Goal: Information Seeking & Learning: Check status

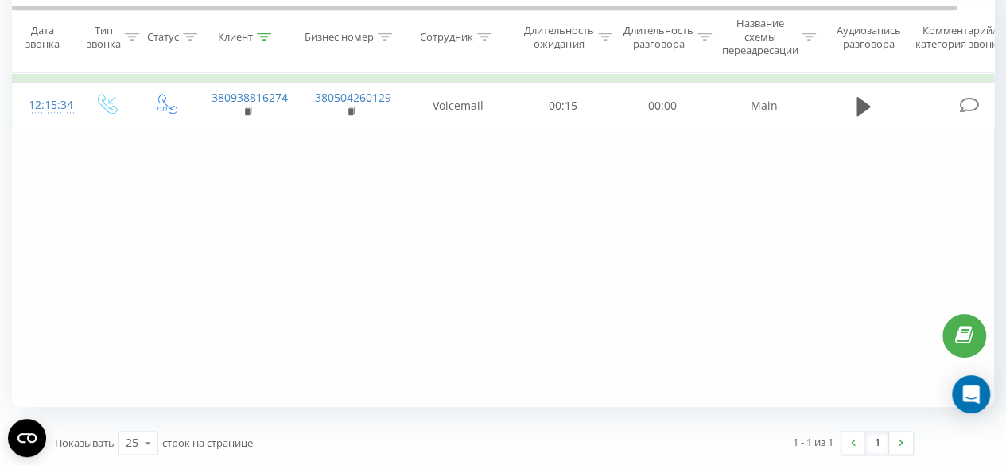
click at [266, 33] on icon at bounding box center [265, 37] width 14 height 8
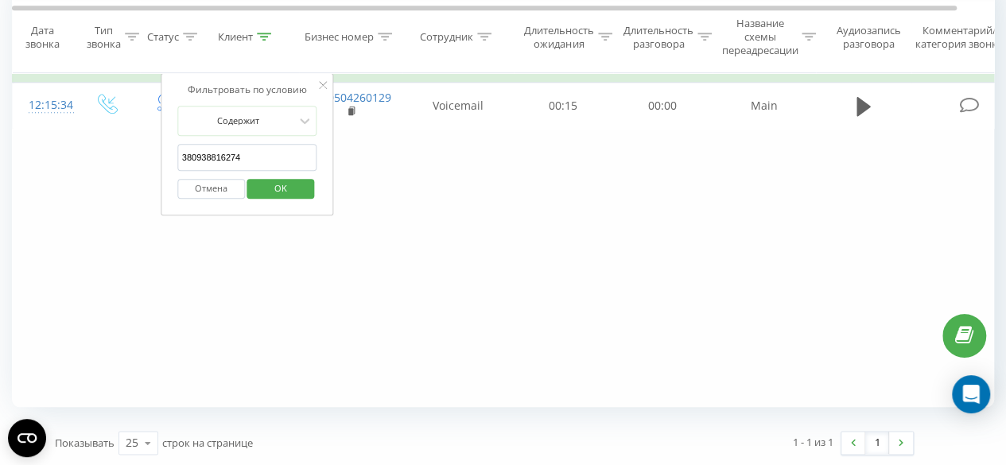
drag, startPoint x: 190, startPoint y: 157, endPoint x: 70, endPoint y: 157, distance: 120.1
click at [70, 157] on div "Фильтровать по условию Равно Введите значение Отмена OK Фильтровать по условию …" at bounding box center [503, 228] width 982 height 358
click at [267, 186] on span "OK" at bounding box center [280, 188] width 45 height 25
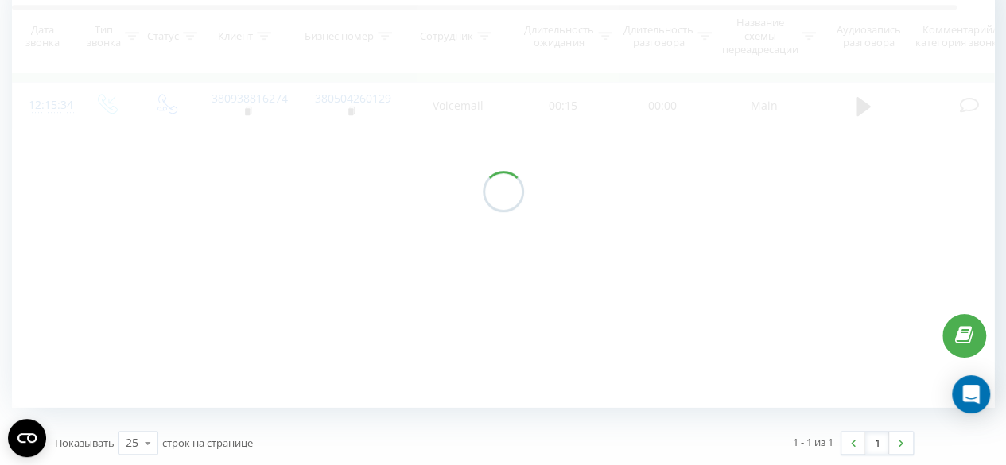
scroll to position [710, 0]
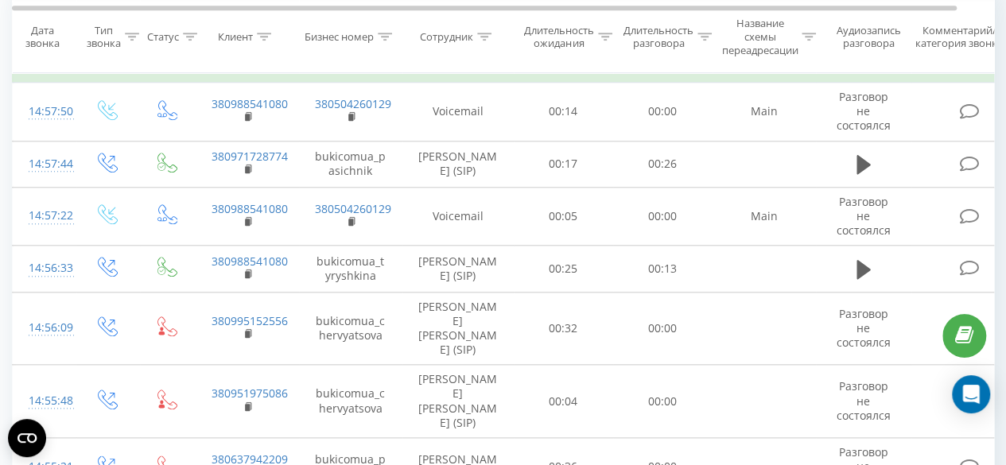
click at [483, 37] on icon at bounding box center [484, 37] width 14 height 8
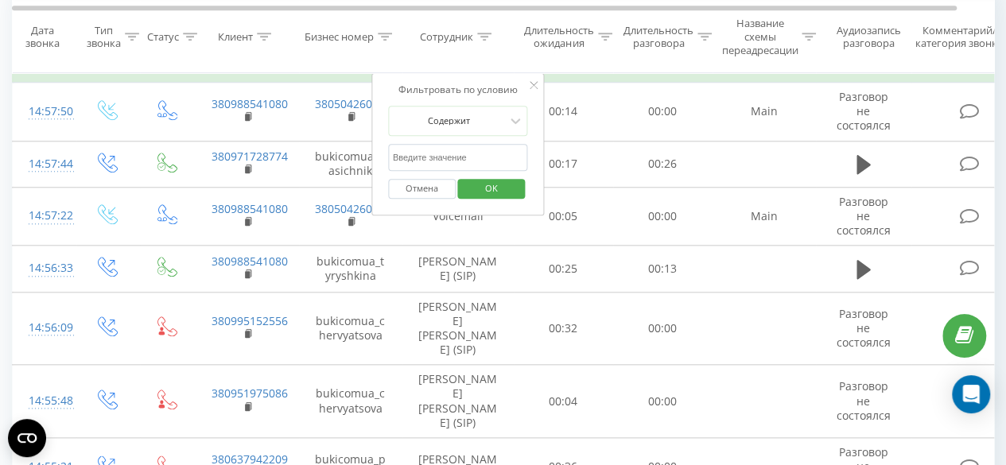
click at [460, 144] on input "text" at bounding box center [458, 158] width 140 height 28
type input "[PERSON_NAME]"
click at [493, 181] on span "OK" at bounding box center [491, 188] width 45 height 25
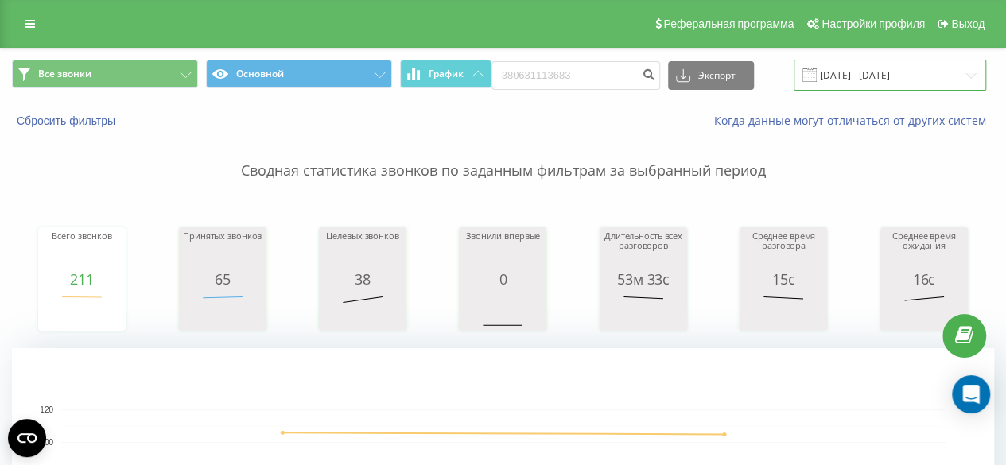
click at [870, 76] on input "[DATE] - [DATE]" at bounding box center [889, 75] width 192 height 31
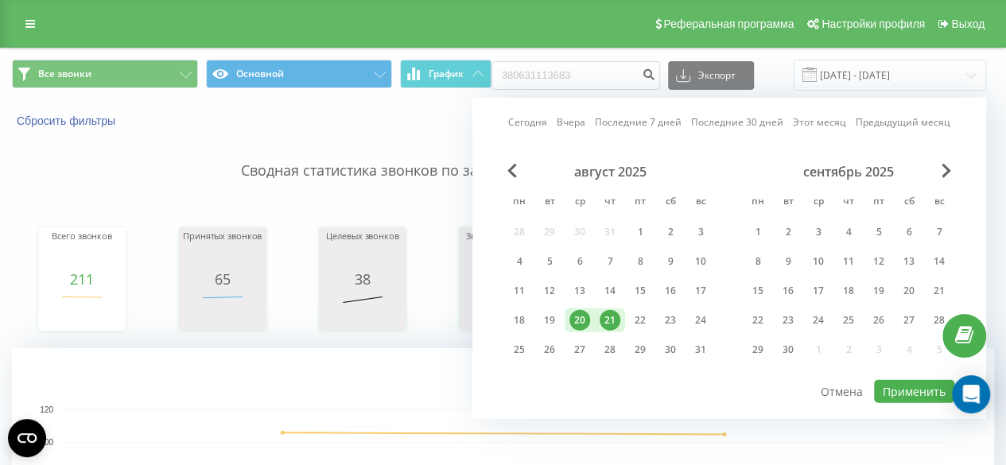
click at [611, 320] on div "21" at bounding box center [609, 320] width 21 height 21
click at [912, 387] on button "Применить" at bounding box center [914, 391] width 80 height 23
type input "[DATE] - [DATE]"
